Goal: Transaction & Acquisition: Register for event/course

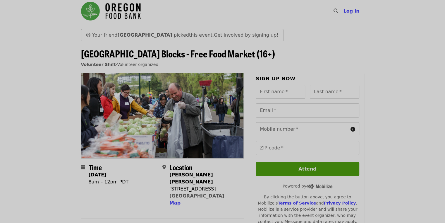
scroll to position [2, 0]
click at [125, 35] on strong "Madison" at bounding box center [144, 35] width 55 height 6
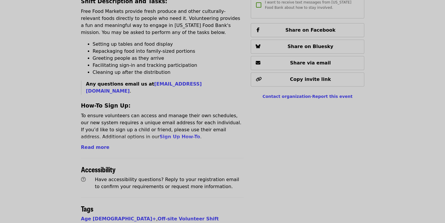
scroll to position [255, 0]
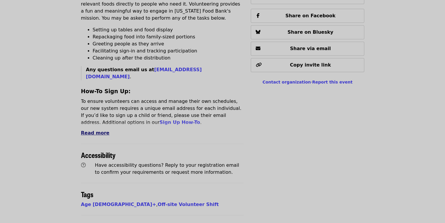
click at [92, 130] on span "Read more" at bounding box center [95, 133] width 28 height 6
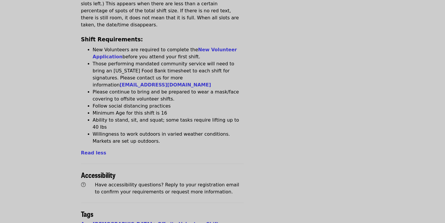
scroll to position [405, 0]
click at [108, 47] on link "New Volunteer Application" at bounding box center [165, 53] width 144 height 13
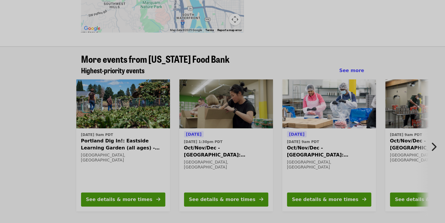
scroll to position [720, 0]
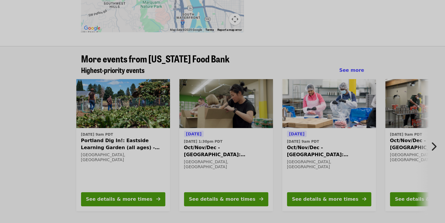
click at [93, 137] on span "Portland Dig In!: Eastside Learning Garden (all ages) - Aug/Sept/Oct" at bounding box center [123, 144] width 84 height 14
click at [201, 144] on span "Oct/Nov/Dec - Portland: Repack/Sort (age 8+)" at bounding box center [226, 151] width 84 height 14
click at [302, 144] on span "Oct/Nov/Dec - Beaverton: Repack/Sort (age 10+)" at bounding box center [329, 151] width 84 height 14
click at [431, 141] on icon "chevron-right icon" at bounding box center [434, 146] width 6 height 11
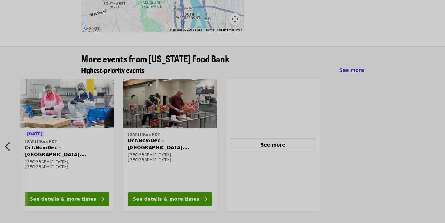
click at [170, 137] on span "Oct/Nov/Dec - Portland: Repack/Sort (age 16+)" at bounding box center [170, 144] width 84 height 14
click at [248, 141] on div "See more" at bounding box center [273, 144] width 74 height 7
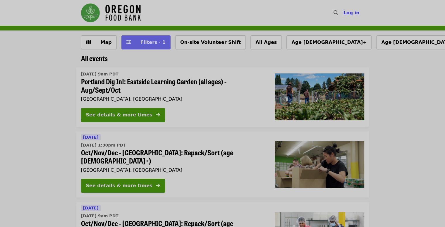
click at [146, 40] on span "Filters · 1" at bounding box center [152, 42] width 25 height 6
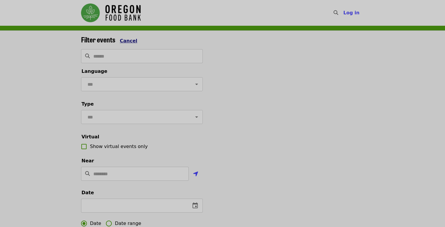
click at [125, 42] on span "Cancel" at bounding box center [129, 41] width 18 height 6
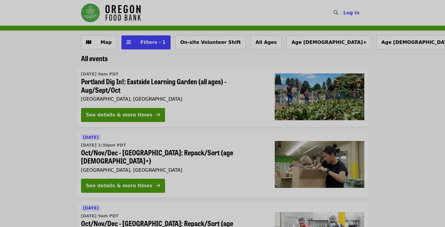
click at [101, 87] on span "Portland Dig In!: Eastside Learning Garden (all ages) - Aug/Sept/Oct" at bounding box center [173, 85] width 184 height 17
click at [97, 149] on span "Oct/Nov/Dec - Portland: Repack/Sort (age 8+)" at bounding box center [173, 156] width 184 height 17
click at [110, 219] on span "Oct/Nov/Dec - Beaverton: Repack/Sort (age 10+)" at bounding box center [173, 227] width 184 height 17
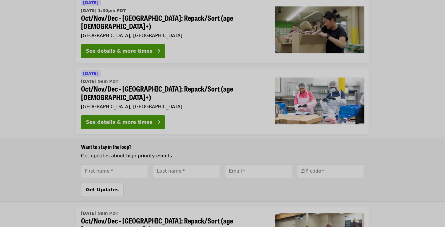
scroll to position [136, 0]
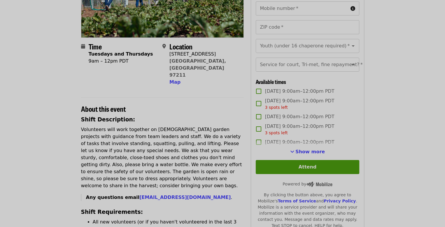
scroll to position [103, 0]
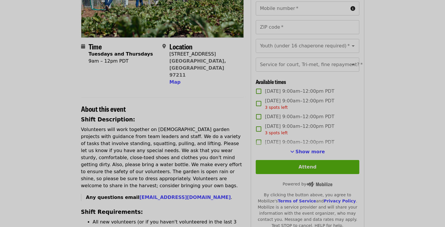
click at [285, 174] on button "Attend" at bounding box center [307, 167] width 103 height 14
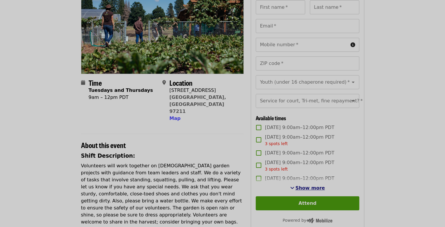
click at [303, 191] on span "Show more" at bounding box center [310, 188] width 30 height 6
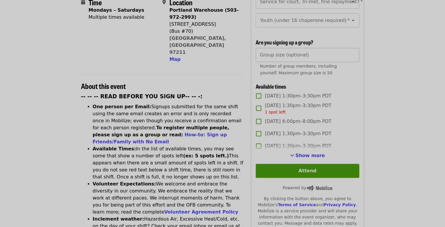
scroll to position [158, 0]
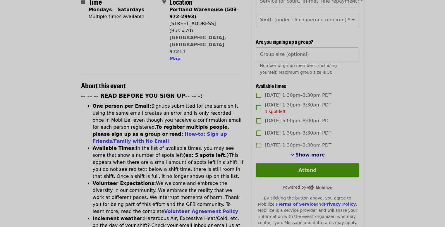
click at [299, 155] on span "Show more" at bounding box center [310, 155] width 30 height 6
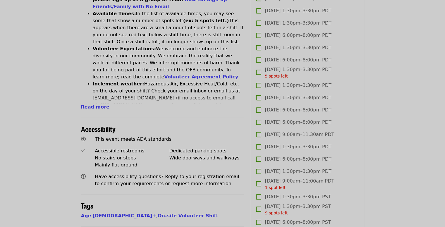
scroll to position [293, 0]
click at [131, 201] on h2 "Tags" at bounding box center [162, 205] width 163 height 8
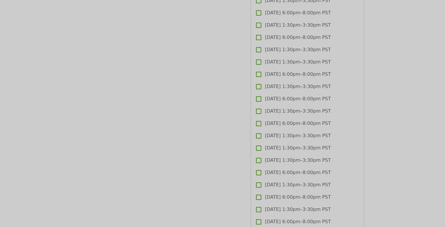
scroll to position [736, 0]
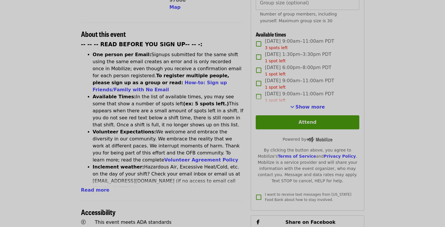
scroll to position [211, 0]
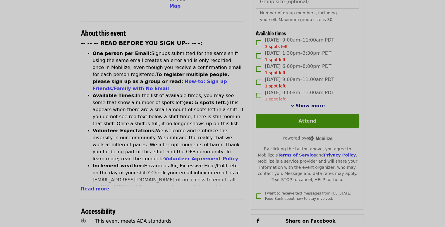
click at [311, 104] on span "Show more" at bounding box center [310, 106] width 30 height 6
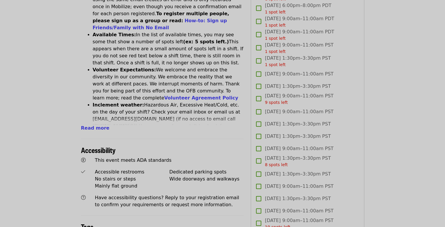
scroll to position [272, 0]
